Goal: Task Accomplishment & Management: Use online tool/utility

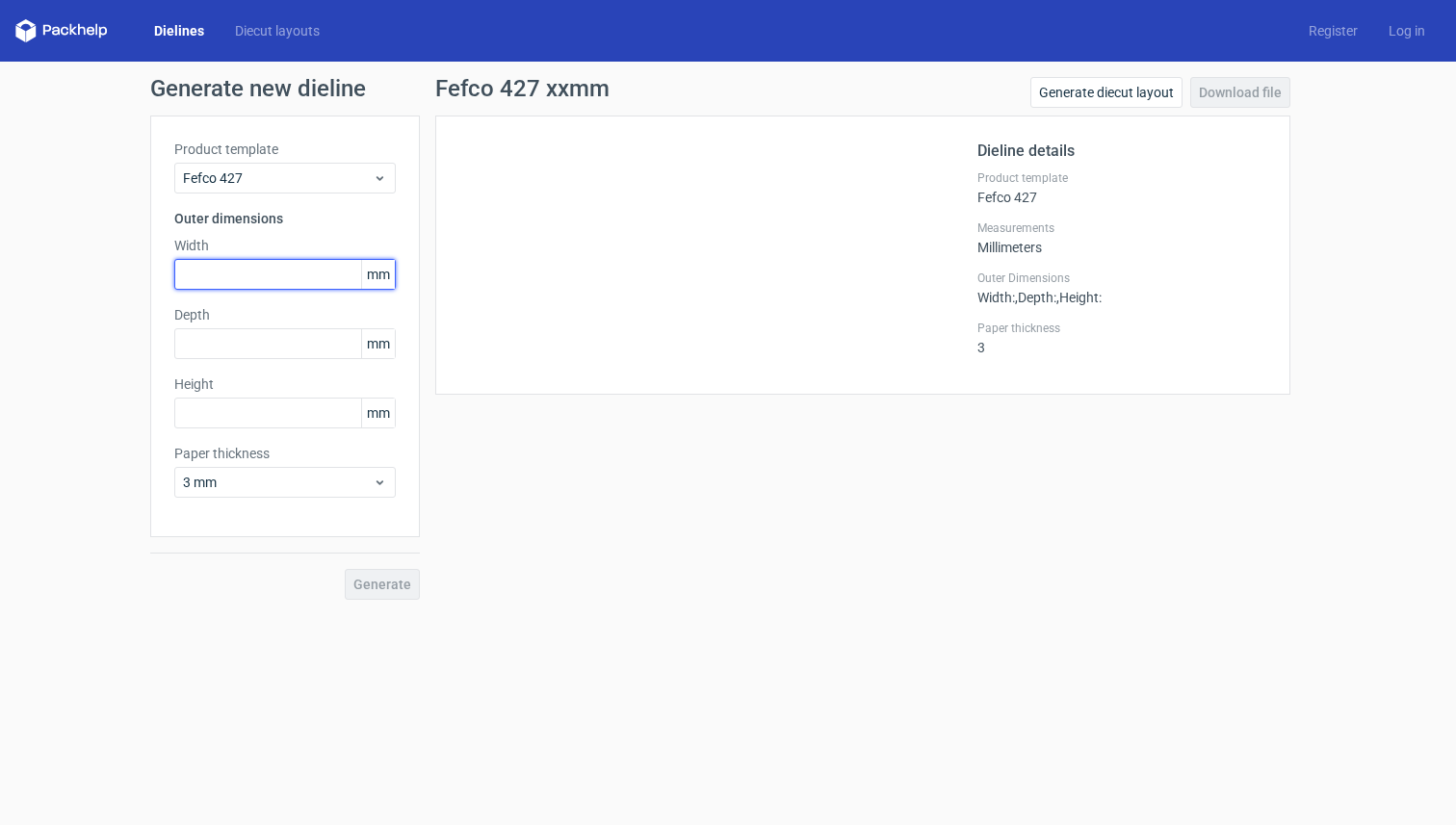
click at [263, 280] on input "text" at bounding box center [285, 275] width 221 height 31
type input "345"
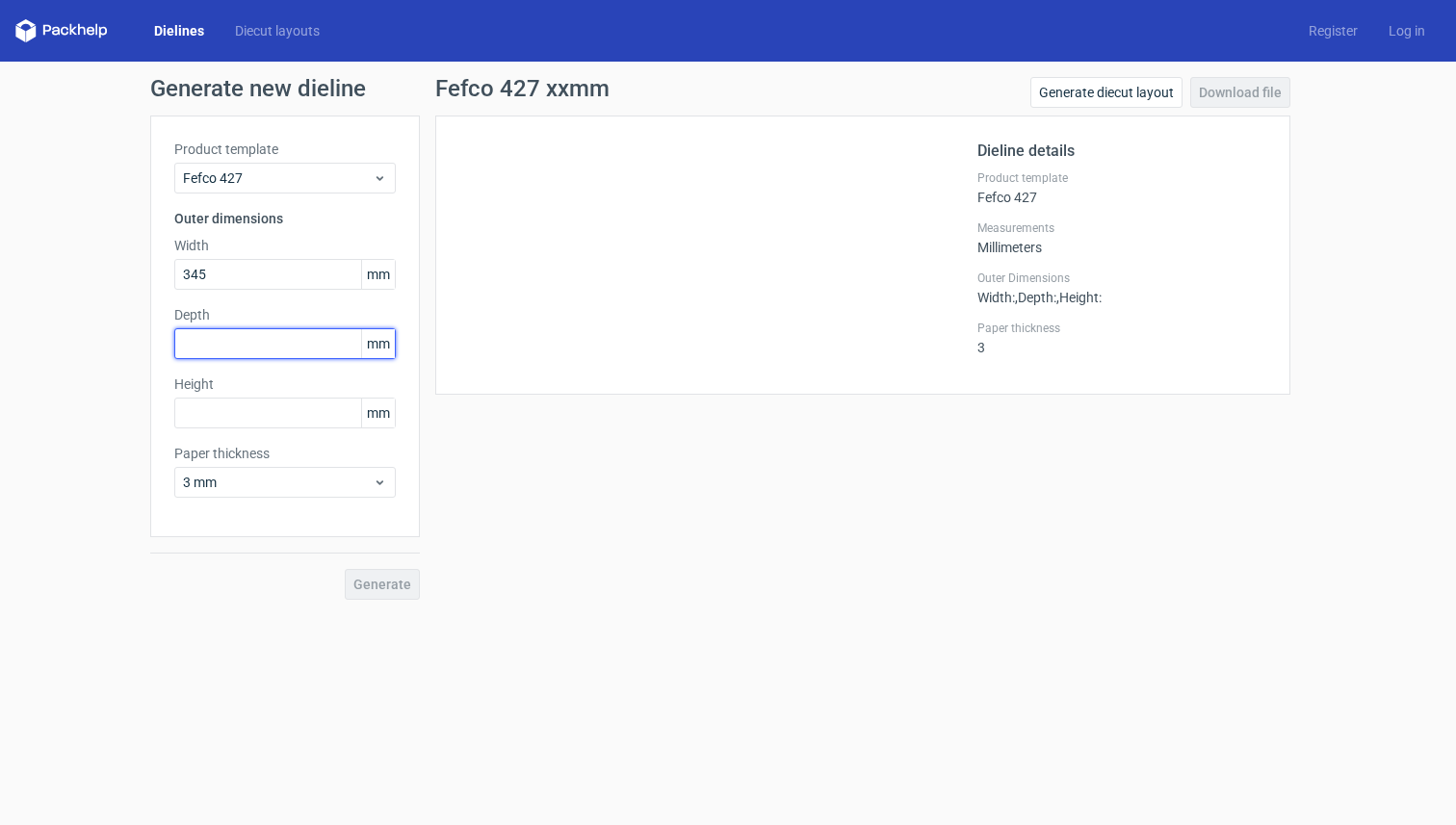
click at [256, 348] on input "text" at bounding box center [285, 344] width 221 height 31
type input "270"
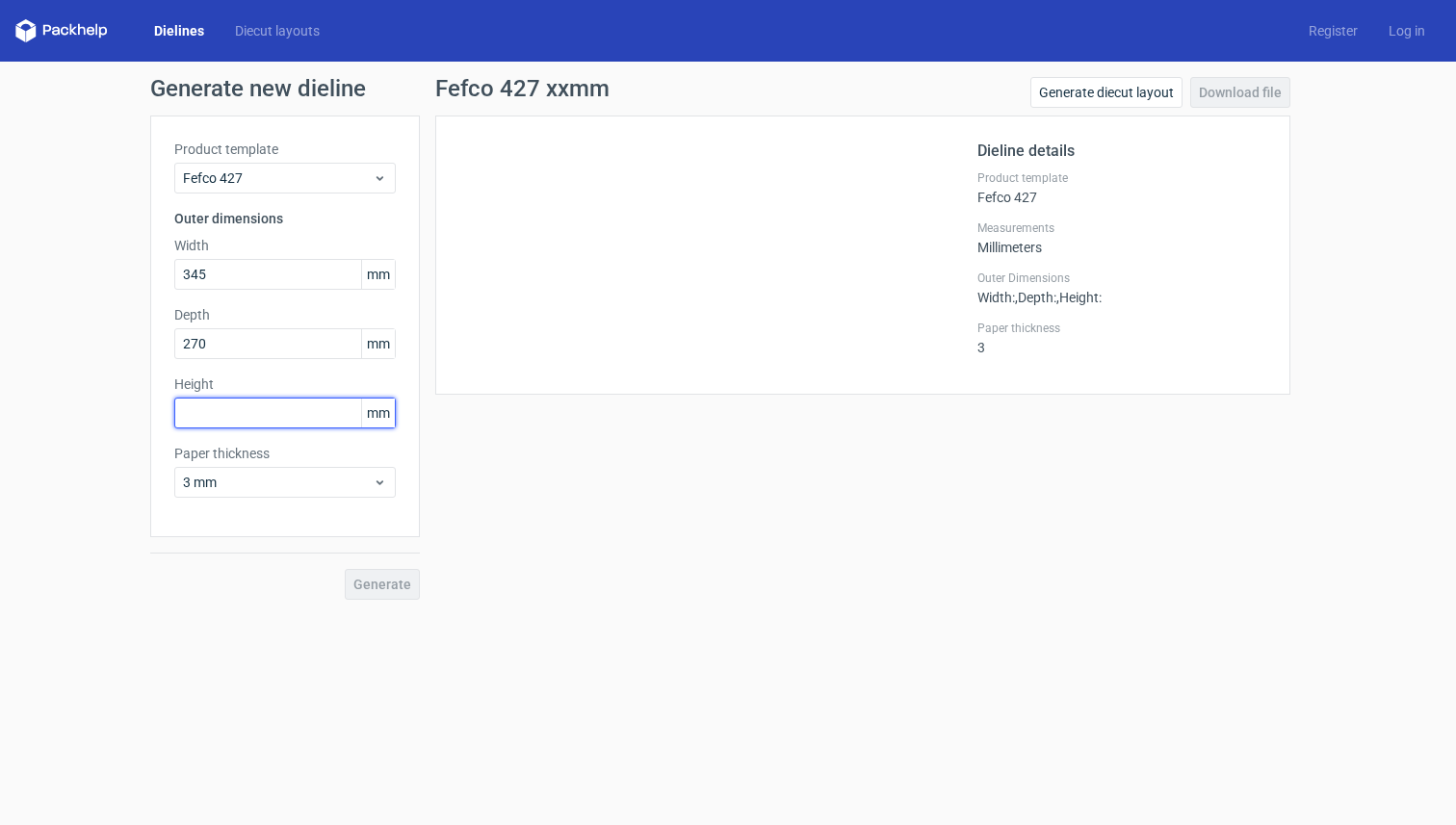
click at [263, 419] on input "text" at bounding box center [285, 413] width 221 height 31
type input "155"
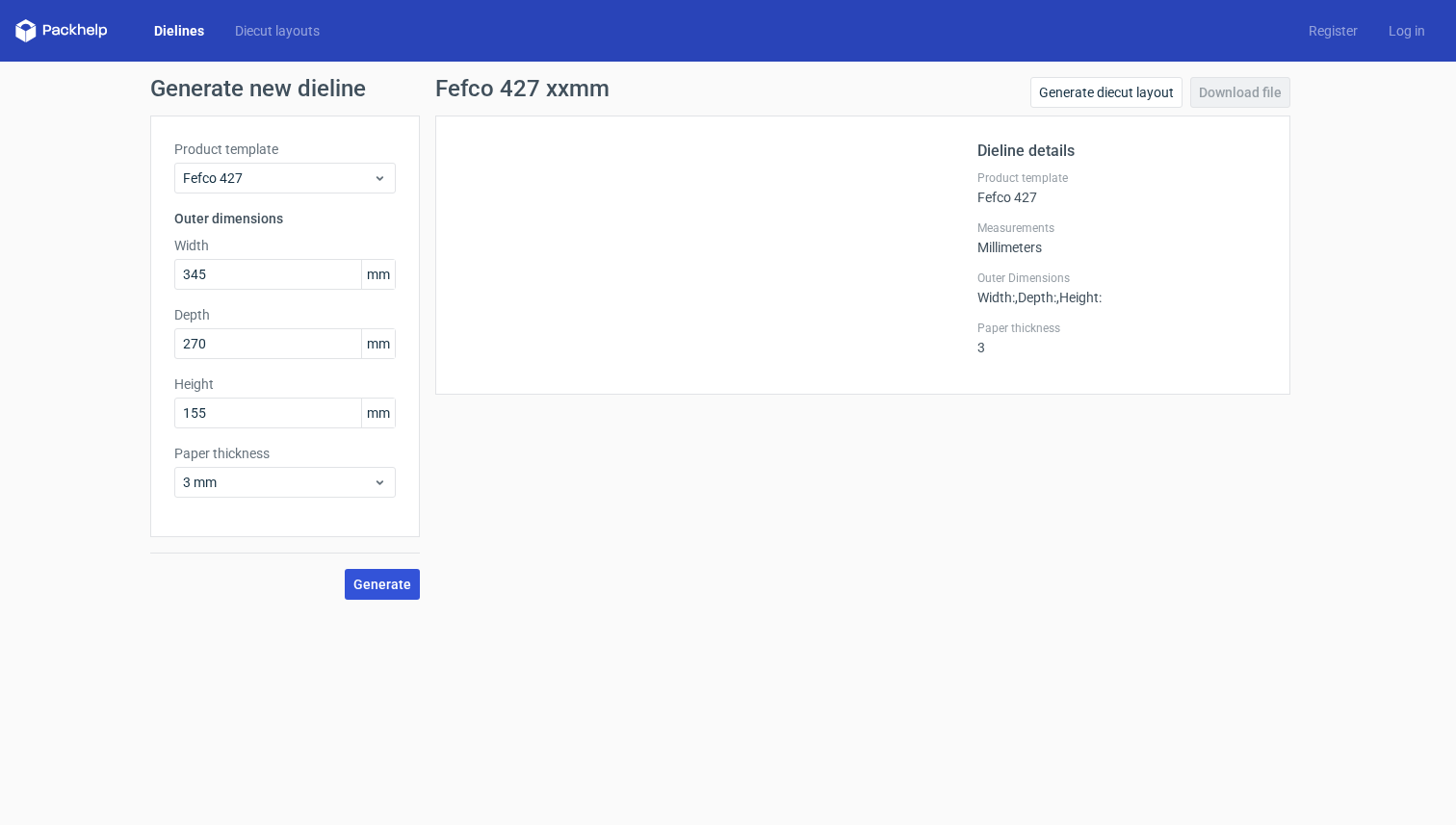
click at [379, 585] on span "Generate" at bounding box center [381, 585] width 58 height 14
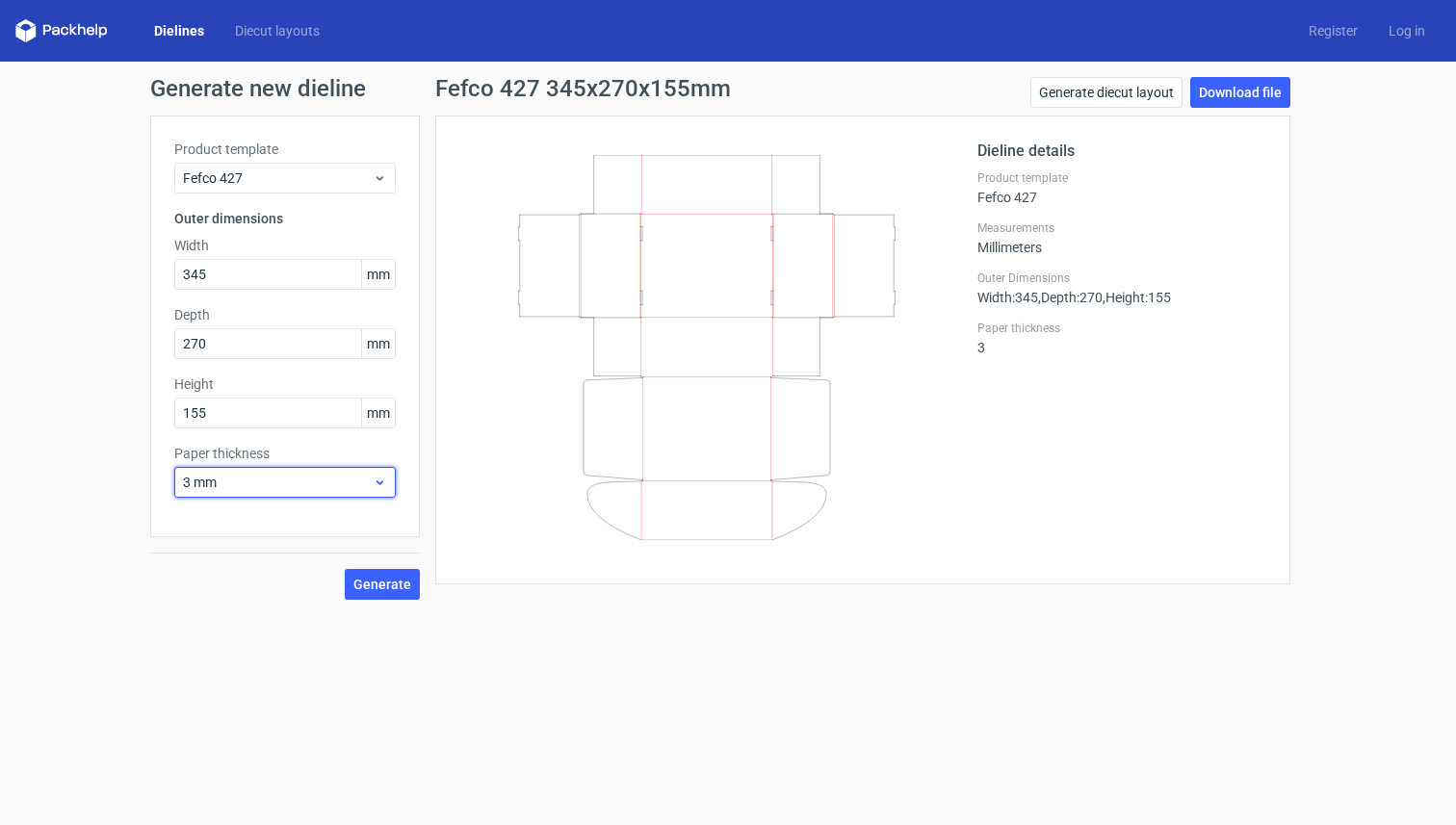
click at [378, 484] on use at bounding box center [379, 483] width 7 height 5
drag, startPoint x: 232, startPoint y: 614, endPoint x: 276, endPoint y: 611, distance: 44.1
click at [232, 614] on div "1.5 mm" at bounding box center [285, 617] width 206 height 31
click at [378, 485] on icon at bounding box center [379, 483] width 15 height 16
click at [228, 641] on div "3 mm" at bounding box center [285, 648] width 206 height 31
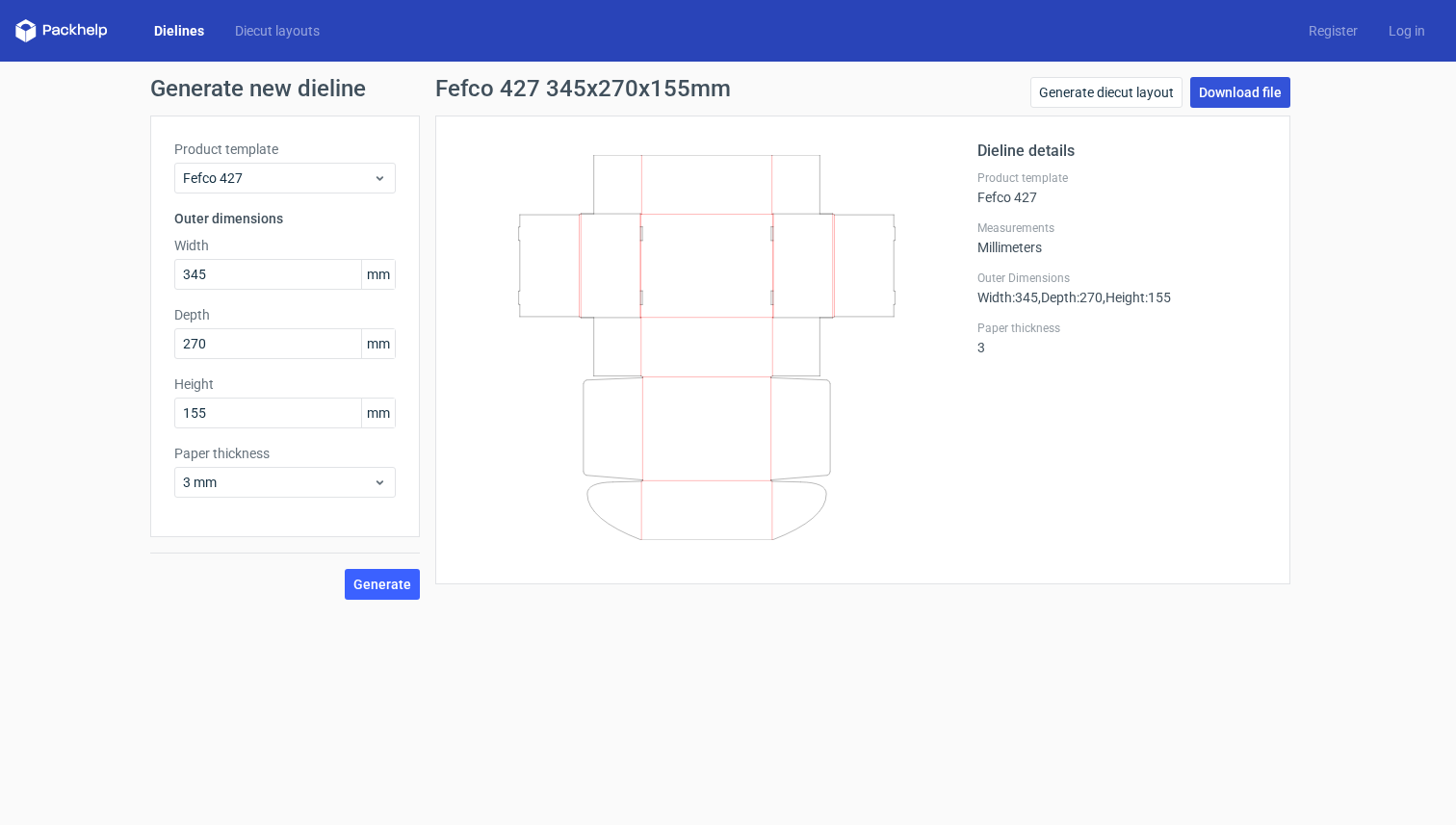
click at [1243, 94] on link "Download file" at bounding box center [1240, 93] width 100 height 31
